Goal: Find specific page/section: Find specific page/section

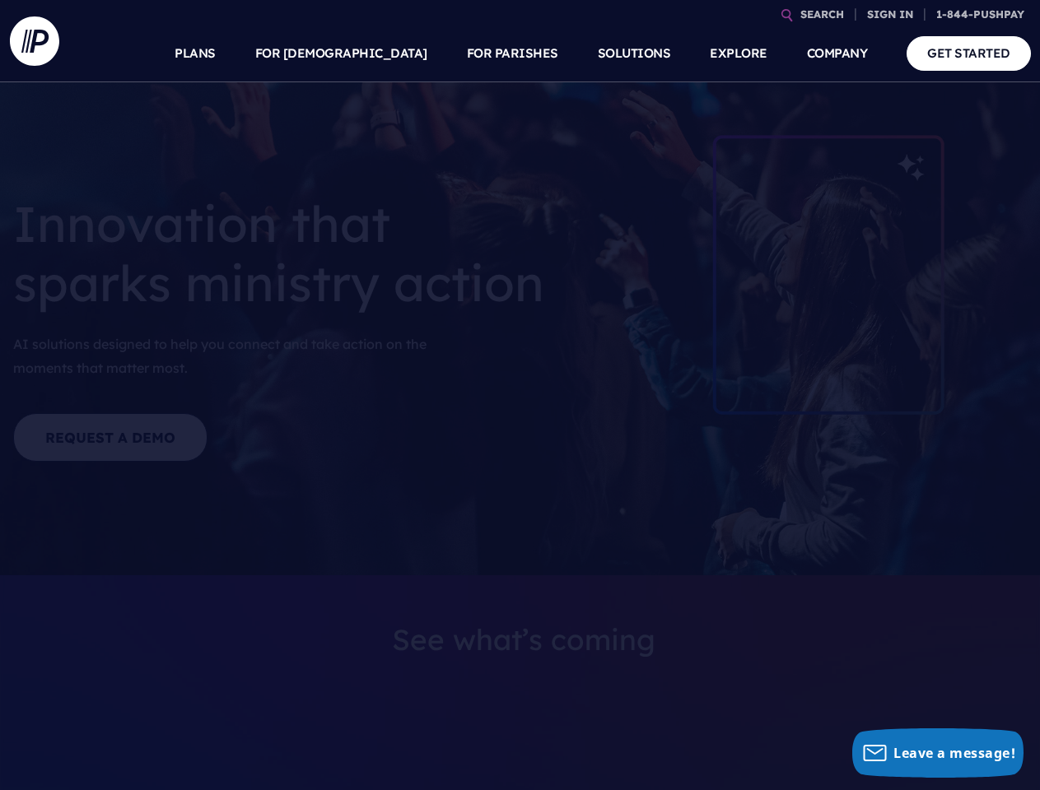
click at [519, 395] on section at bounding box center [520, 395] width 1040 height 790
click at [821, 14] on link "SEARCH" at bounding box center [822, 14] width 57 height 29
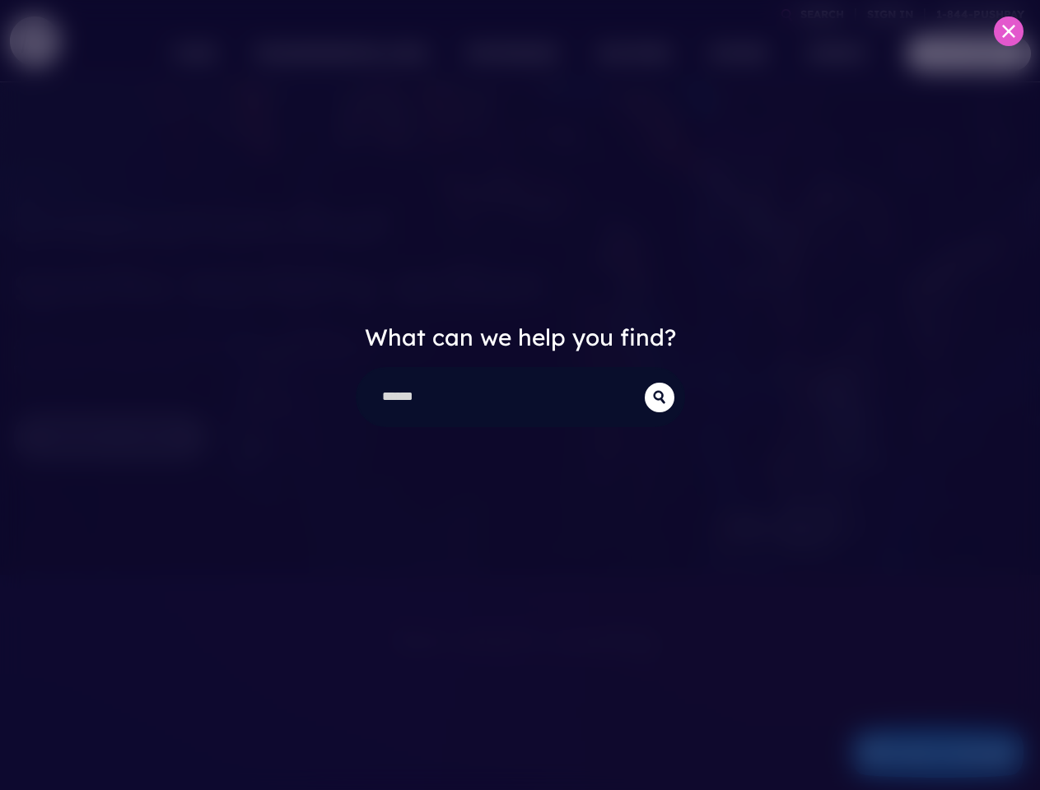
click at [890, 14] on div "What can we help you find?" at bounding box center [520, 395] width 1040 height 790
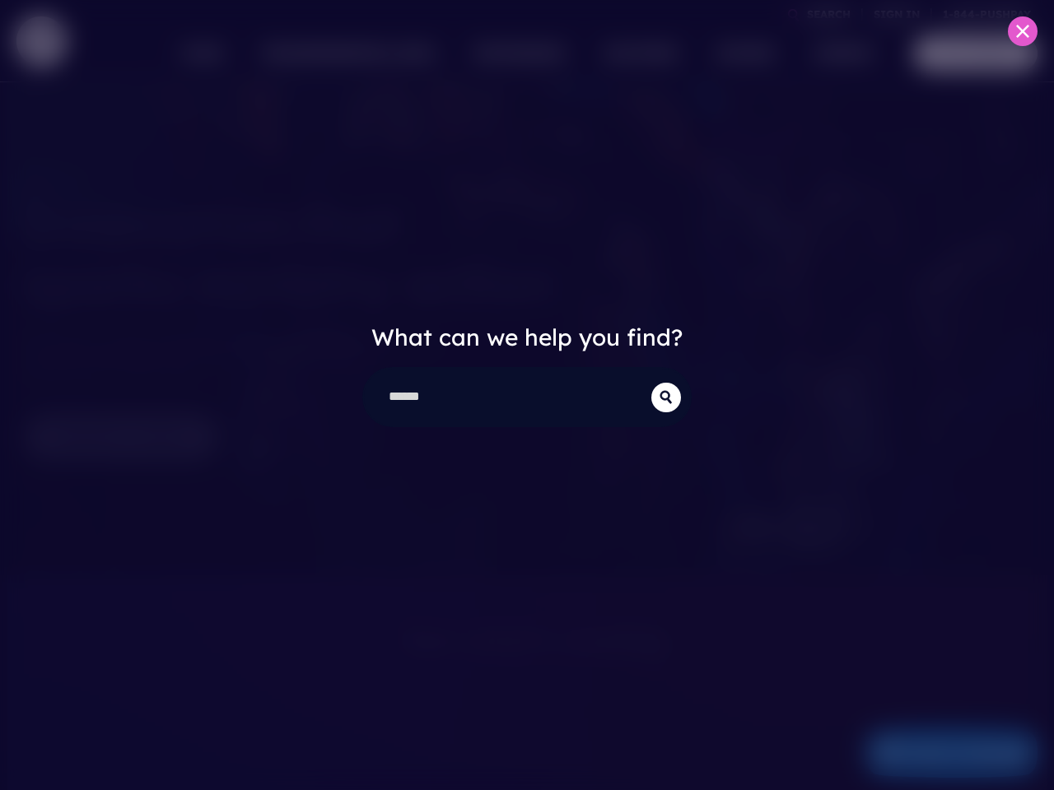
click at [380, 54] on div "What can we help you find?" at bounding box center [527, 395] width 1054 height 790
click at [512, 54] on div "What can we help you find?" at bounding box center [527, 395] width 1054 height 790
click at [738, 54] on div "What can we help you find?" at bounding box center [527, 395] width 1054 height 790
click at [837, 54] on div "What can we help you find?" at bounding box center [527, 395] width 1054 height 790
click at [937, 753] on div "What can we help you find?" at bounding box center [527, 395] width 1054 height 790
